Goal: Information Seeking & Learning: Find specific fact

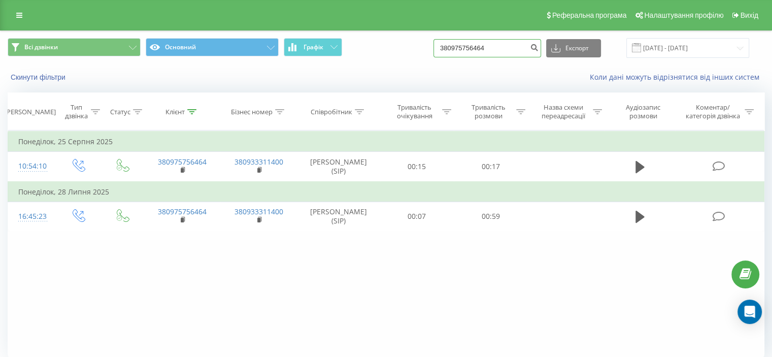
drag, startPoint x: 495, startPoint y: 47, endPoint x: 394, endPoint y: 58, distance: 102.1
click at [394, 58] on div "Всі дзвінки Основний Графік 380975756464 Експорт .csv .xls .xlsx 23.06.2025 - 2…" at bounding box center [386, 48] width 771 height 34
paste input "380 442 471 951"
type input "380 442 471 951"
click at [538, 49] on icon "submit" at bounding box center [534, 46] width 9 height 6
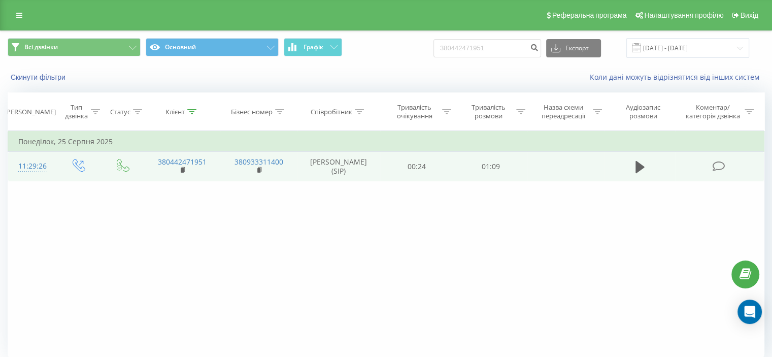
click at [652, 175] on td at bounding box center [639, 166] width 71 height 29
click at [646, 161] on td at bounding box center [639, 166] width 71 height 29
click at [644, 162] on icon at bounding box center [639, 167] width 9 height 14
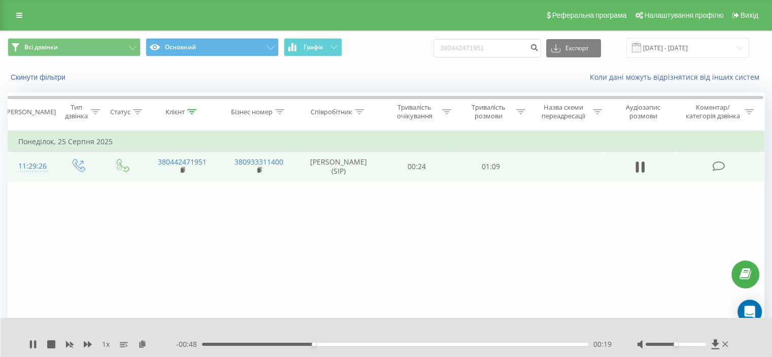
click at [700, 342] on div at bounding box center [683, 344] width 93 height 10
click at [702, 341] on div at bounding box center [683, 344] width 93 height 10
click at [702, 344] on div at bounding box center [676, 344] width 60 height 3
click at [706, 345] on div at bounding box center [676, 344] width 60 height 3
click at [33, 343] on icon at bounding box center [33, 344] width 8 height 8
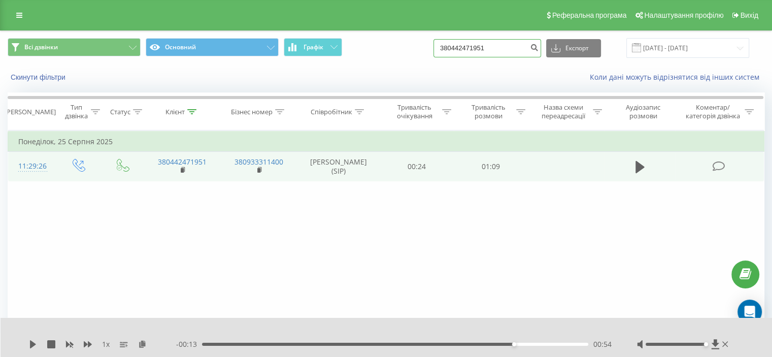
drag, startPoint x: 515, startPoint y: 53, endPoint x: 398, endPoint y: 50, distance: 116.8
click at [390, 53] on div "Всі дзвінки Основний Графік 380442471951 Експорт .csv .xls .xlsx 23.06.2025 - 2…" at bounding box center [386, 48] width 757 height 20
paste input "380 664 704 20"
type input "380 664 704 201"
click at [538, 54] on button "submit" at bounding box center [534, 48] width 14 height 18
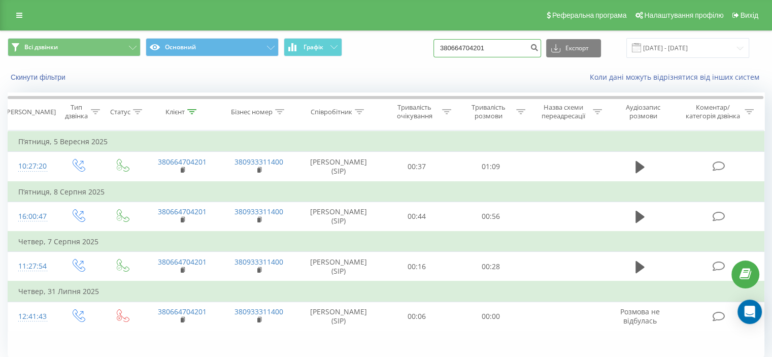
drag, startPoint x: 519, startPoint y: 48, endPoint x: 412, endPoint y: 48, distance: 107.1
click at [412, 48] on div "Всі дзвінки Основний Графік 380664704201 Експорт .csv .xls .xlsx 23.06.2025 - 2…" at bounding box center [386, 48] width 757 height 20
paste input "380685883309"
type input "380685883309"
click at [538, 52] on button "submit" at bounding box center [534, 48] width 14 height 18
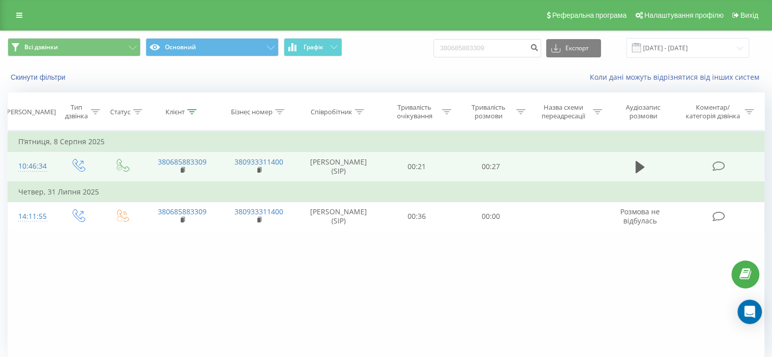
click at [653, 170] on td at bounding box center [639, 167] width 71 height 30
click at [642, 167] on icon at bounding box center [639, 167] width 9 height 12
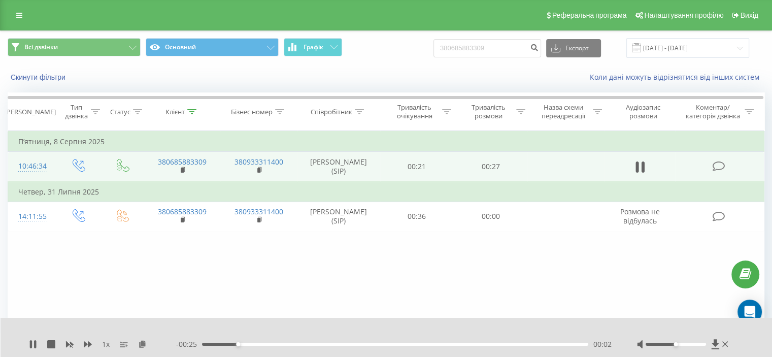
click at [696, 345] on div at bounding box center [676, 344] width 60 height 3
click at [700, 345] on div at bounding box center [676, 344] width 60 height 3
click at [30, 345] on icon at bounding box center [31, 344] width 2 height 8
drag, startPoint x: 515, startPoint y: 48, endPoint x: 400, endPoint y: 46, distance: 114.7
click at [398, 48] on div "Всі дзвінки Основний Графік 380685883309 Експорт .csv .xls .xlsx 23.06.2025 - 2…" at bounding box center [386, 48] width 757 height 20
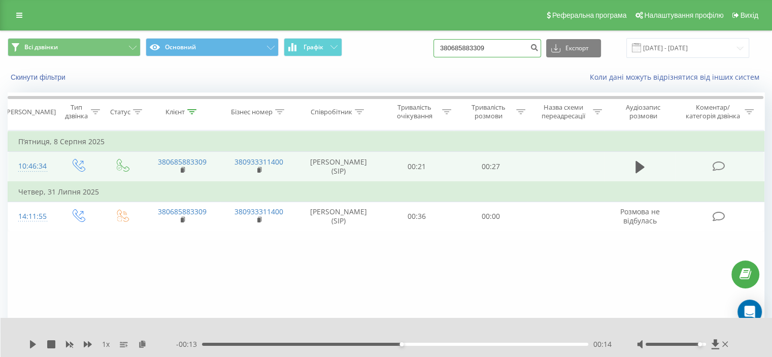
drag, startPoint x: 536, startPoint y: 48, endPoint x: 497, endPoint y: 48, distance: 39.1
paste input "380 664 704 201"
type input "380 664 704 201"
click at [538, 44] on icon "submit" at bounding box center [534, 46] width 9 height 6
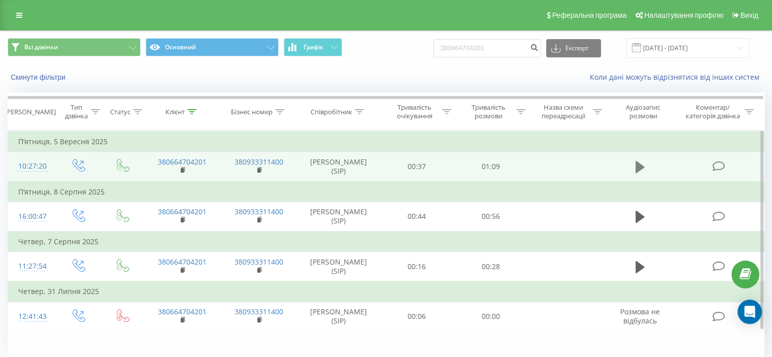
click at [637, 171] on icon at bounding box center [639, 167] width 9 height 12
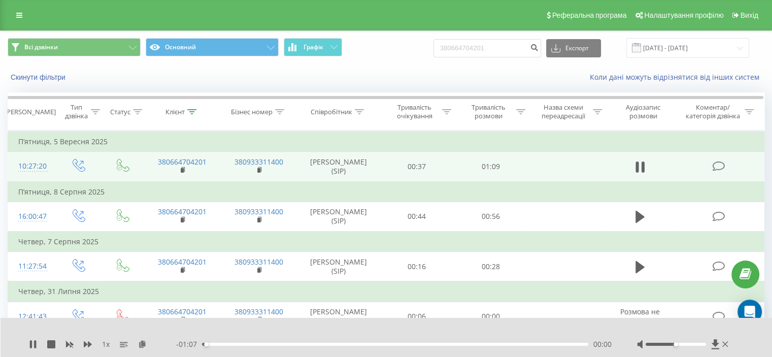
click at [389, 343] on div "00:00" at bounding box center [395, 344] width 386 height 3
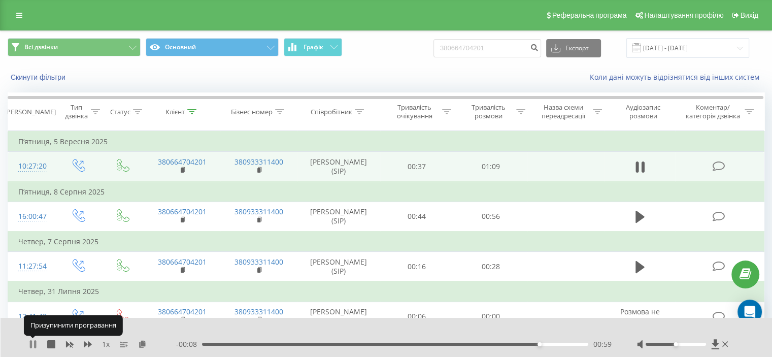
click at [36, 341] on icon at bounding box center [35, 344] width 2 height 8
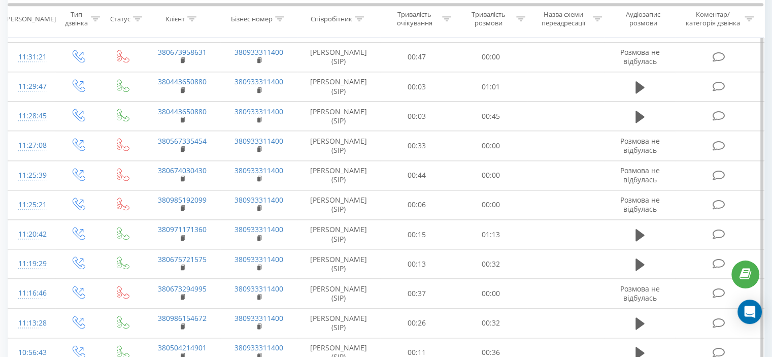
scroll to position [887, 0]
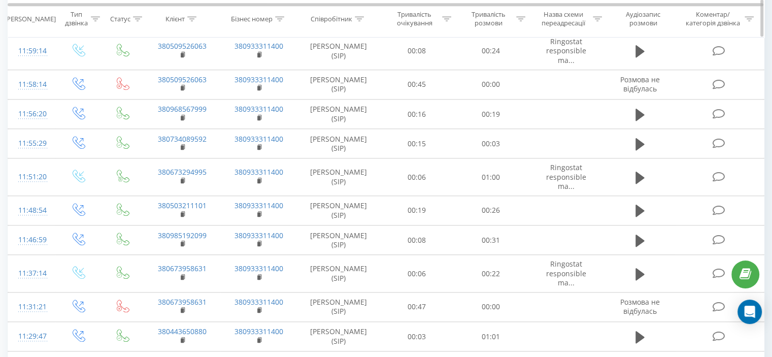
click at [491, 16] on div "Тривалість розмови" at bounding box center [488, 19] width 51 height 17
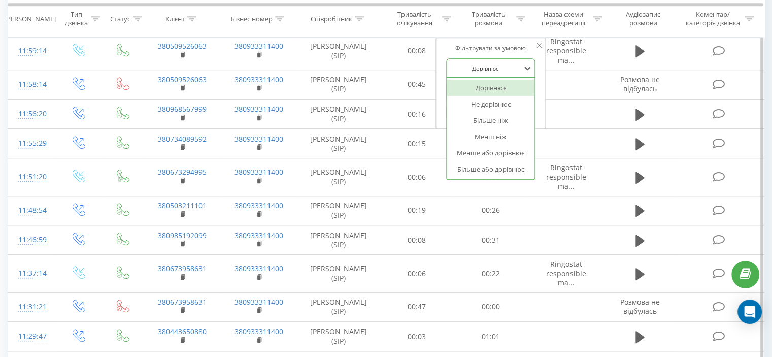
click at [507, 63] on div at bounding box center [485, 68] width 72 height 10
click at [501, 172] on div "Більше або дорівнює" at bounding box center [491, 169] width 88 height 16
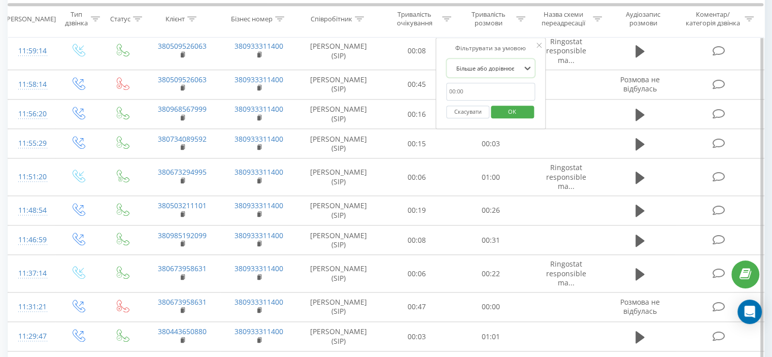
click at [491, 86] on input "text" at bounding box center [490, 92] width 89 height 18
type input "01:00"
click at [512, 110] on span "OK" at bounding box center [512, 112] width 28 height 16
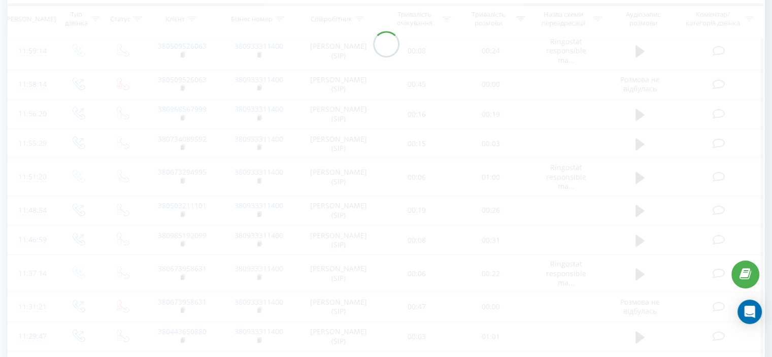
scroll to position [76, 0]
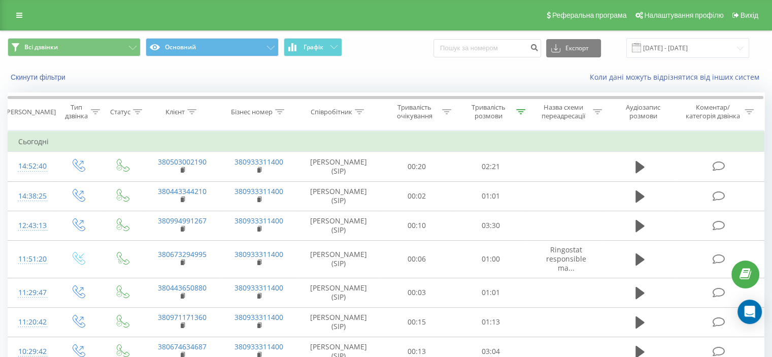
click at [497, 79] on div "Коли дані можуть відрізнятися вiд інших систем" at bounding box center [531, 77] width 482 height 10
click at [492, 115] on div "Тривалість розмови" at bounding box center [488, 111] width 51 height 17
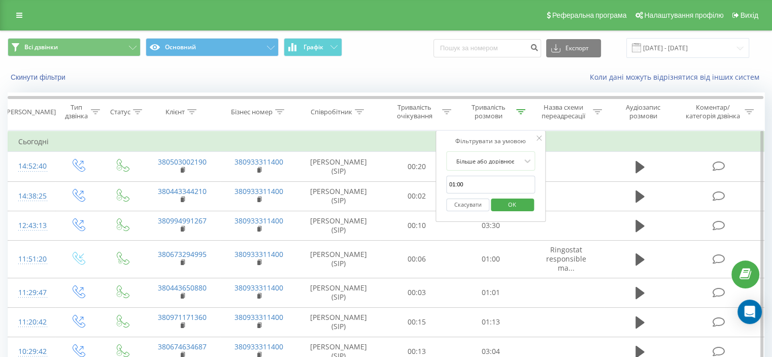
click at [476, 207] on button "Скасувати" at bounding box center [467, 204] width 43 height 13
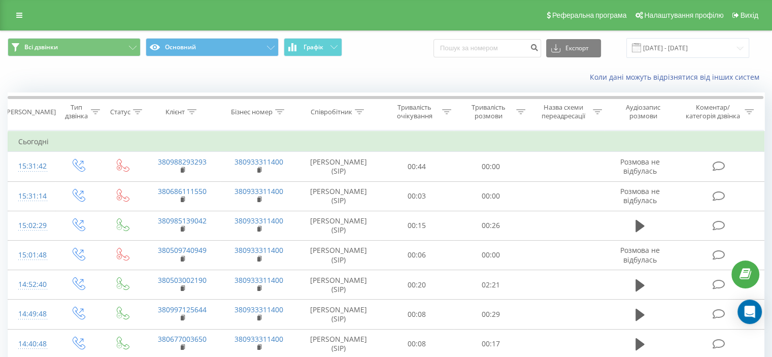
scroll to position [1504, 0]
